Goal: Find specific page/section

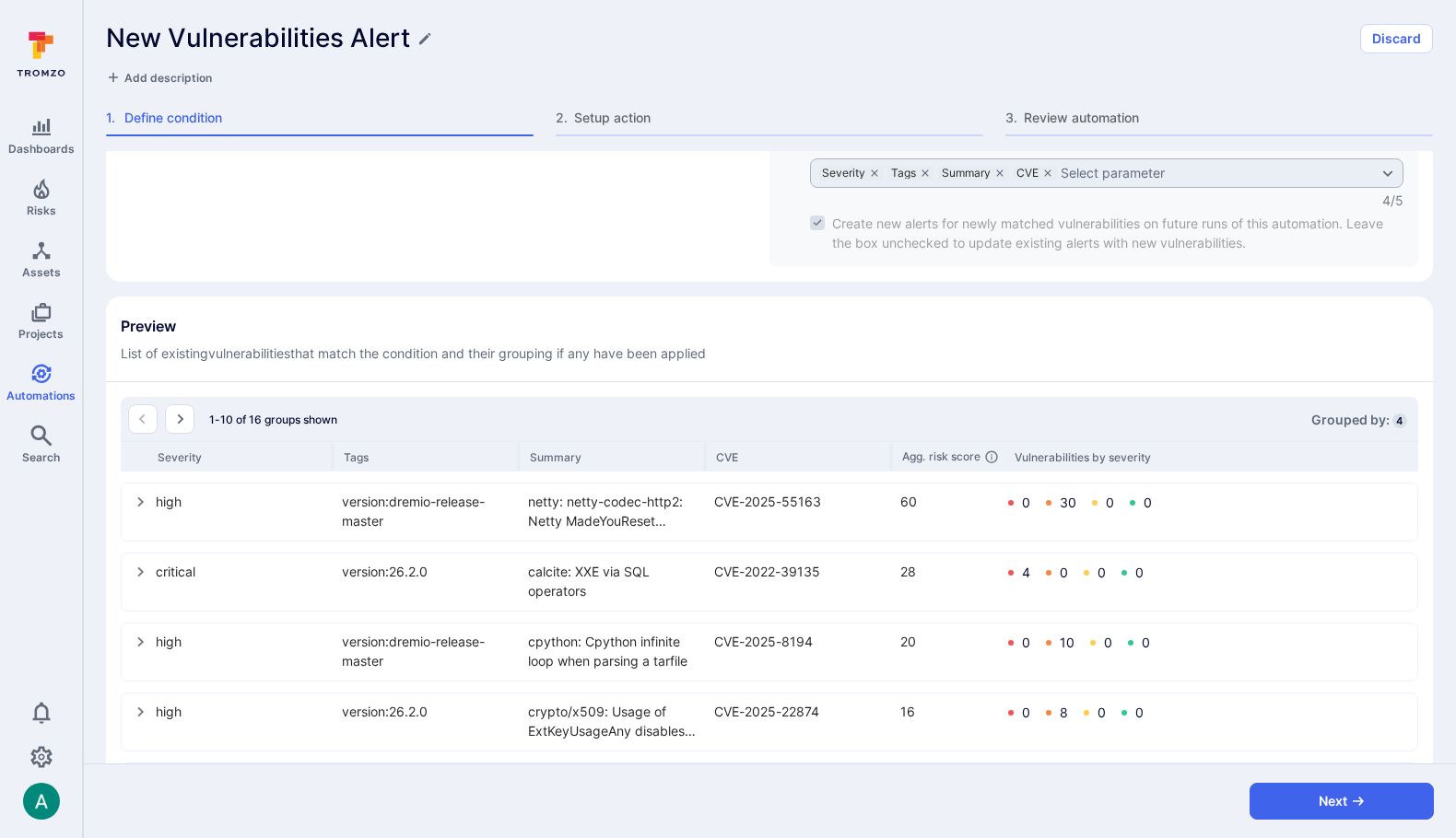
scroll to position [658, 0]
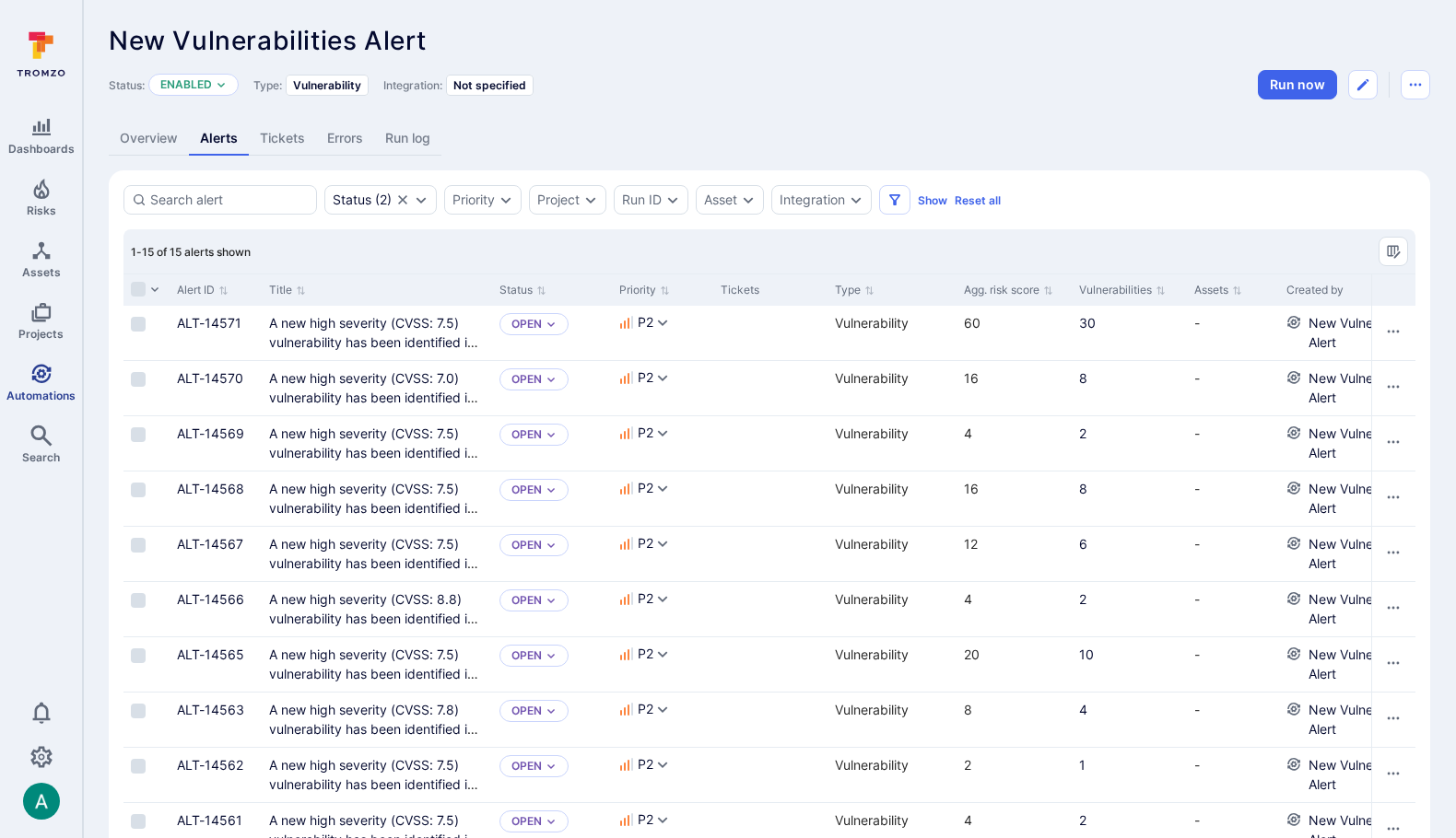
click at [47, 377] on icon "Automations" at bounding box center [40, 373] width 20 height 20
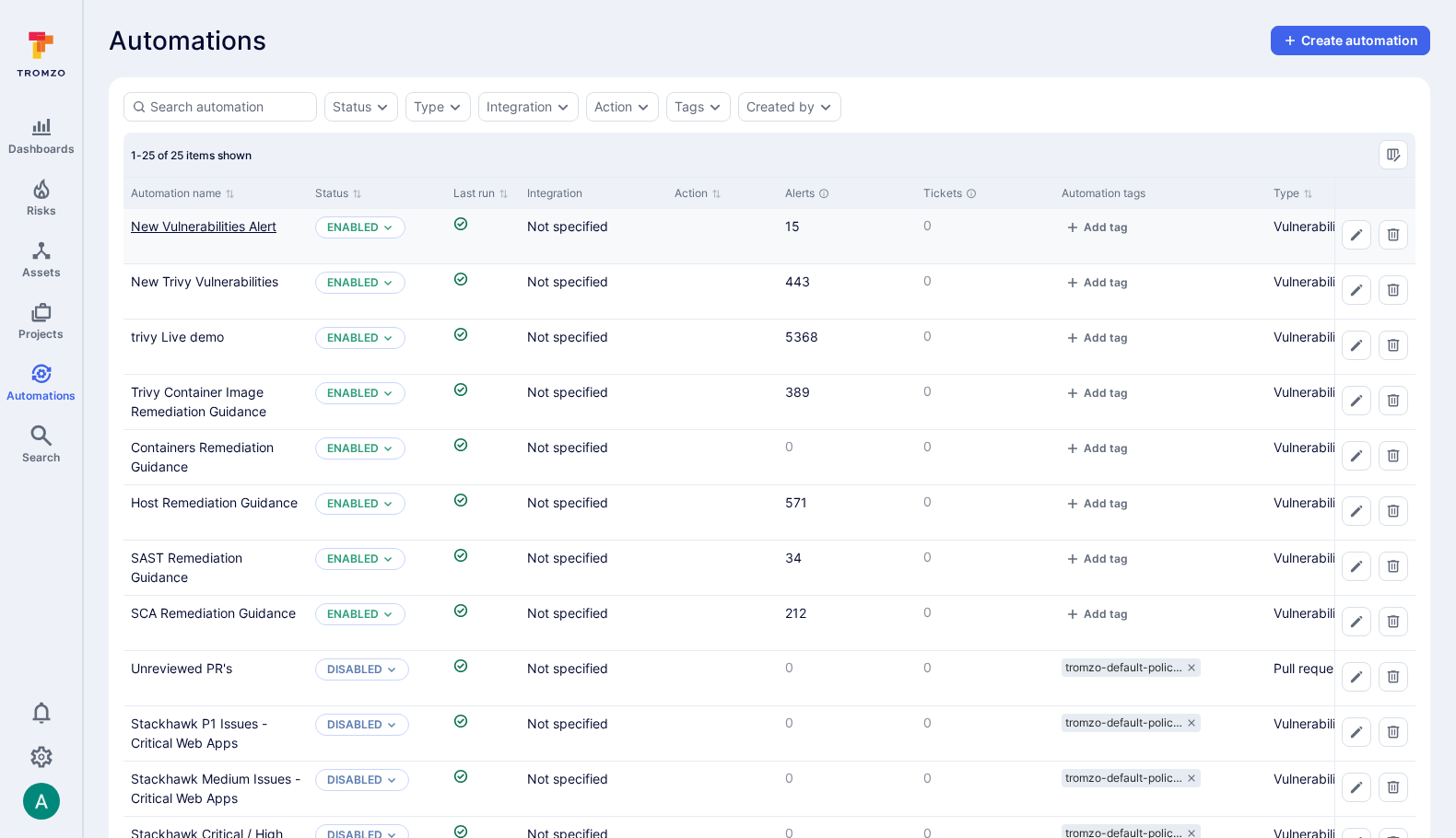
click at [216, 223] on link "New Vulnerabilities Alert" at bounding box center [203, 226] width 146 height 16
